Goal: Transaction & Acquisition: Purchase product/service

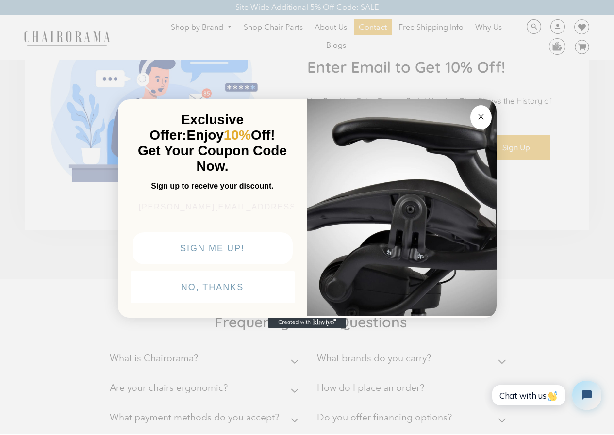
scroll to position [2689, 0]
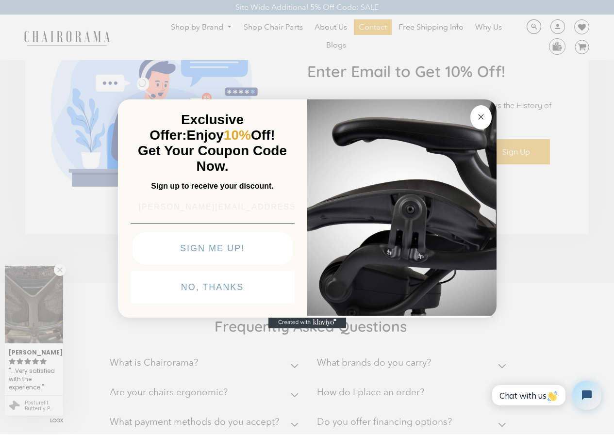
type input "[PERSON_NAME][EMAIL_ADDRESS][DOMAIN_NAME]"
click at [495, 98] on img "POPUP Form" at bounding box center [401, 206] width 189 height 217
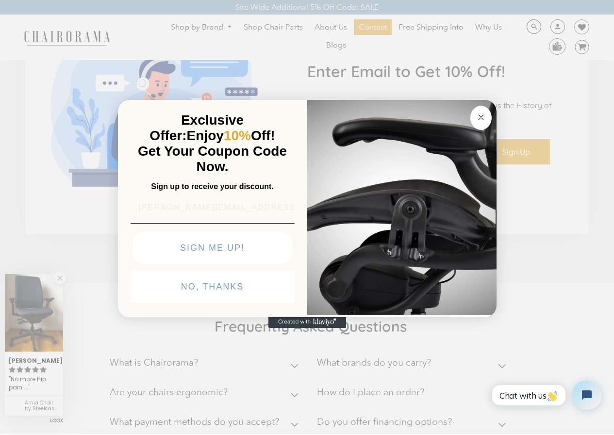
click at [147, 303] on button "NO, THANKS" at bounding box center [213, 287] width 164 height 32
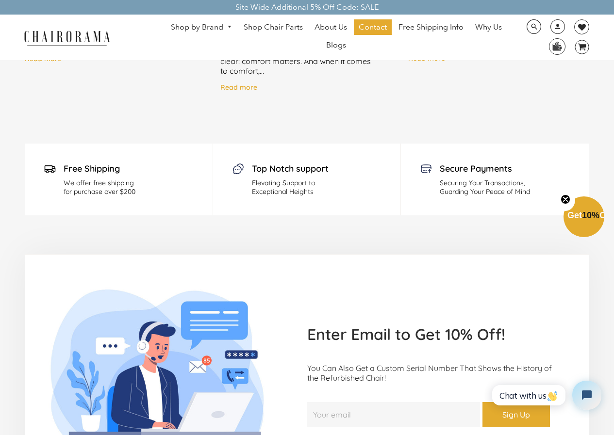
scroll to position [2366, 0]
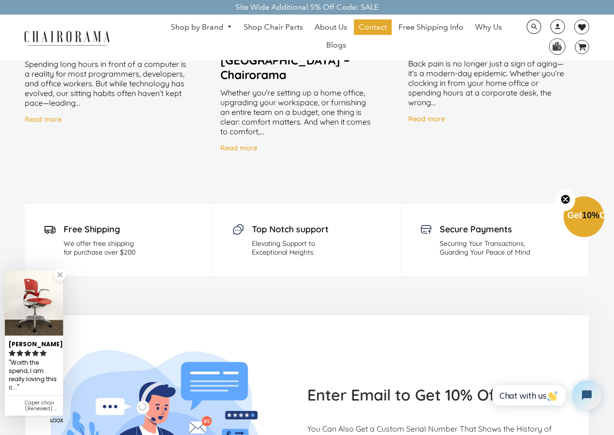
click at [32, 33] on img at bounding box center [66, 37] width 97 height 17
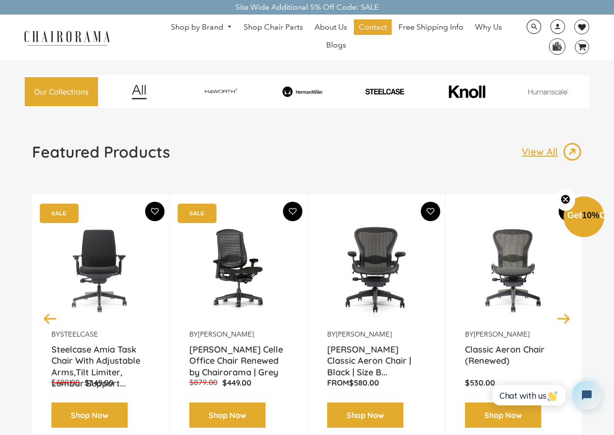
click at [475, 265] on img at bounding box center [514, 269] width 99 height 121
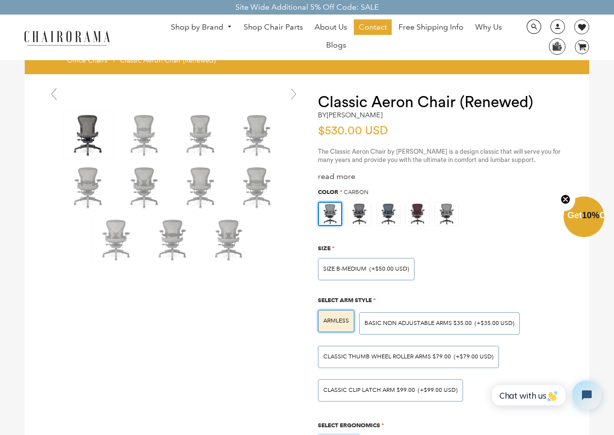
click at [55, 99] on link at bounding box center [53, 93] width 19 height 19
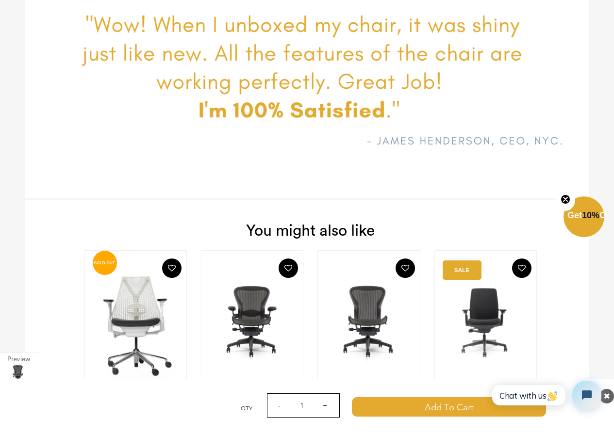
scroll to position [2993, 0]
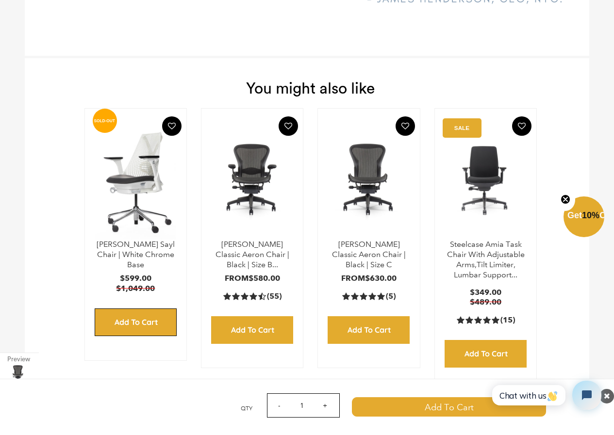
click at [103, 309] on input "Add to Cart" at bounding box center [136, 323] width 82 height 28
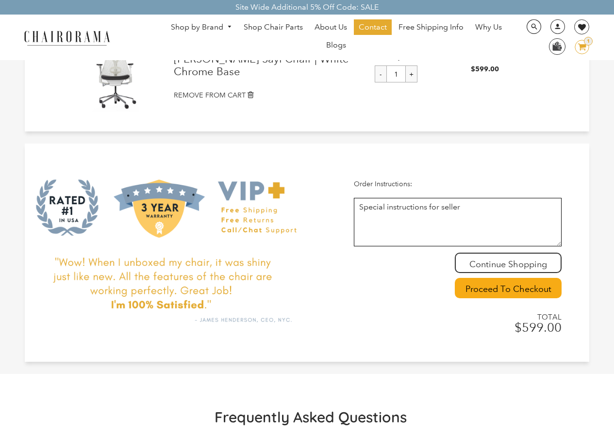
scroll to position [101, 0]
